Goal: Check status: Check status

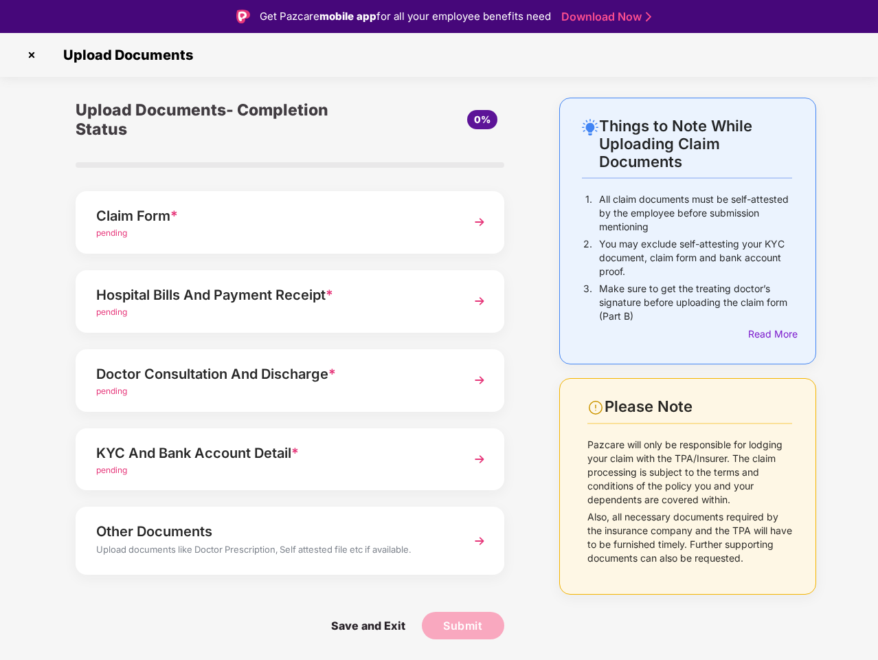
click at [32, 55] on img at bounding box center [32, 55] width 22 height 22
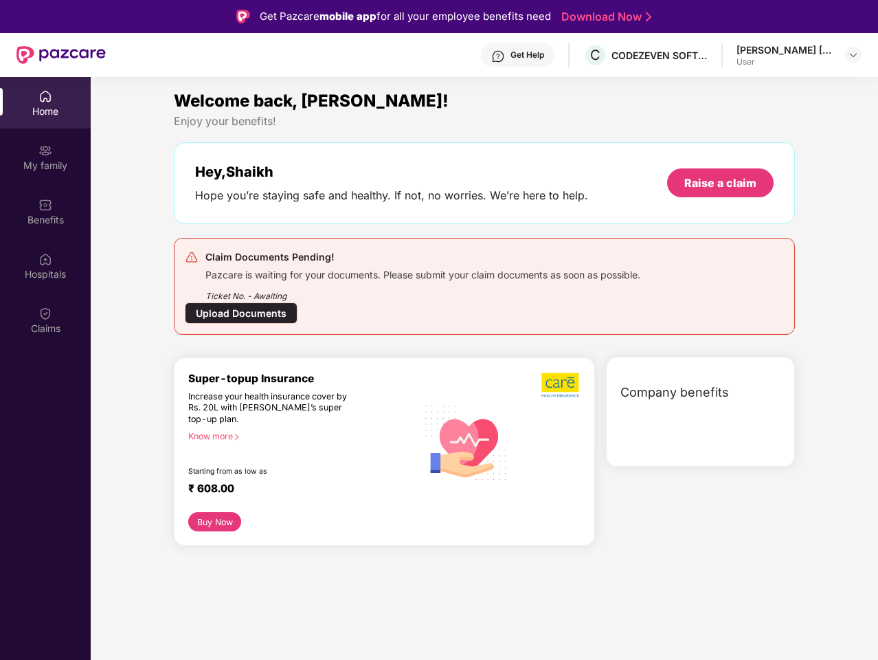
click at [770, 357] on div "Company benefits" at bounding box center [700, 412] width 189 height 110
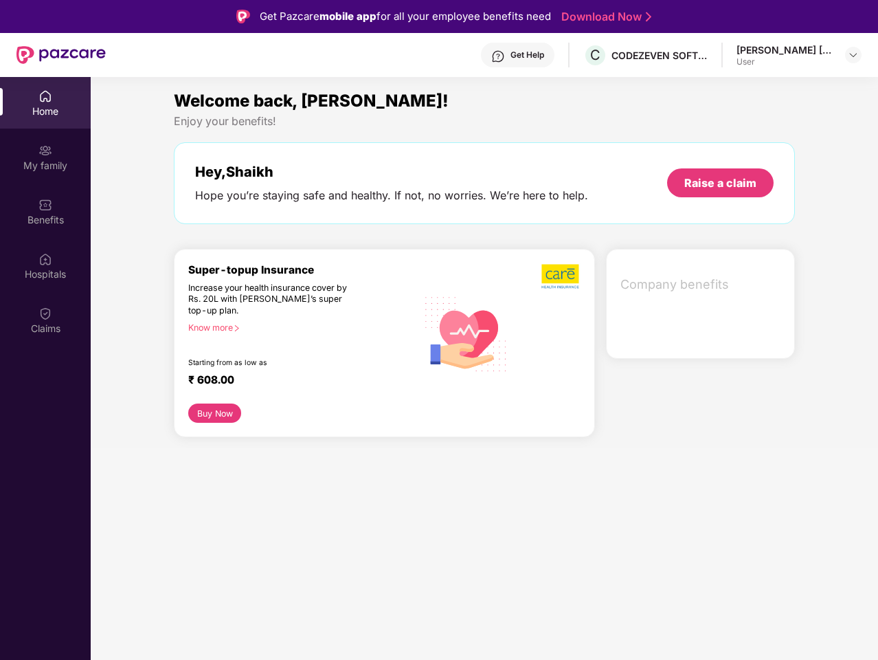
click at [290, 222] on div "Hey, [PERSON_NAME] you’re staying safe and healthy. If not, no worries. We’re h…" at bounding box center [484, 183] width 621 height 82
click at [290, 301] on div "Increase your health insurance cover by Rs. 20L with [PERSON_NAME]’s super top-…" at bounding box center [273, 299] width 170 height 34
click at [290, 380] on div "₹ 608.00" at bounding box center [295, 381] width 215 height 16
click at [290, 459] on section "Welcome back, [PERSON_NAME]! Enjoy your benefits! Hey, [PERSON_NAME] you’re sta…" at bounding box center [484, 407] width 787 height 660
click at [290, 540] on section "Welcome back, [PERSON_NAME]! Enjoy your benefits! Hey, [PERSON_NAME] you’re sta…" at bounding box center [484, 407] width 787 height 660
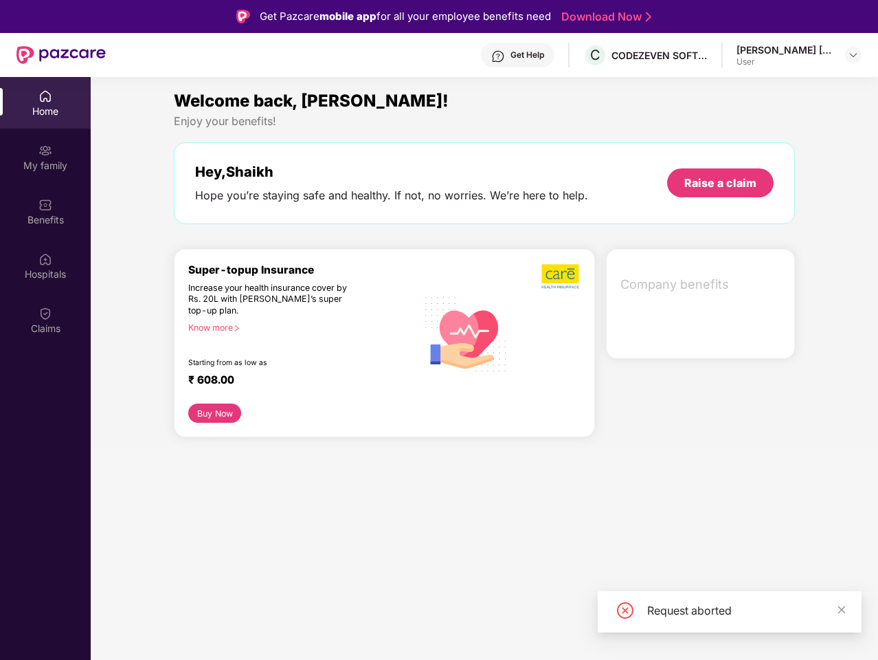
click at [368, 625] on section "Welcome back, [PERSON_NAME]! Enjoy your benefits! Hey, [PERSON_NAME] you’re sta…" at bounding box center [484, 407] width 787 height 660
click at [463, 625] on section "Welcome back, [PERSON_NAME]! Enjoy your benefits! Hey, [PERSON_NAME] you’re sta…" at bounding box center [484, 407] width 787 height 660
